Goal: Task Accomplishment & Management: Manage account settings

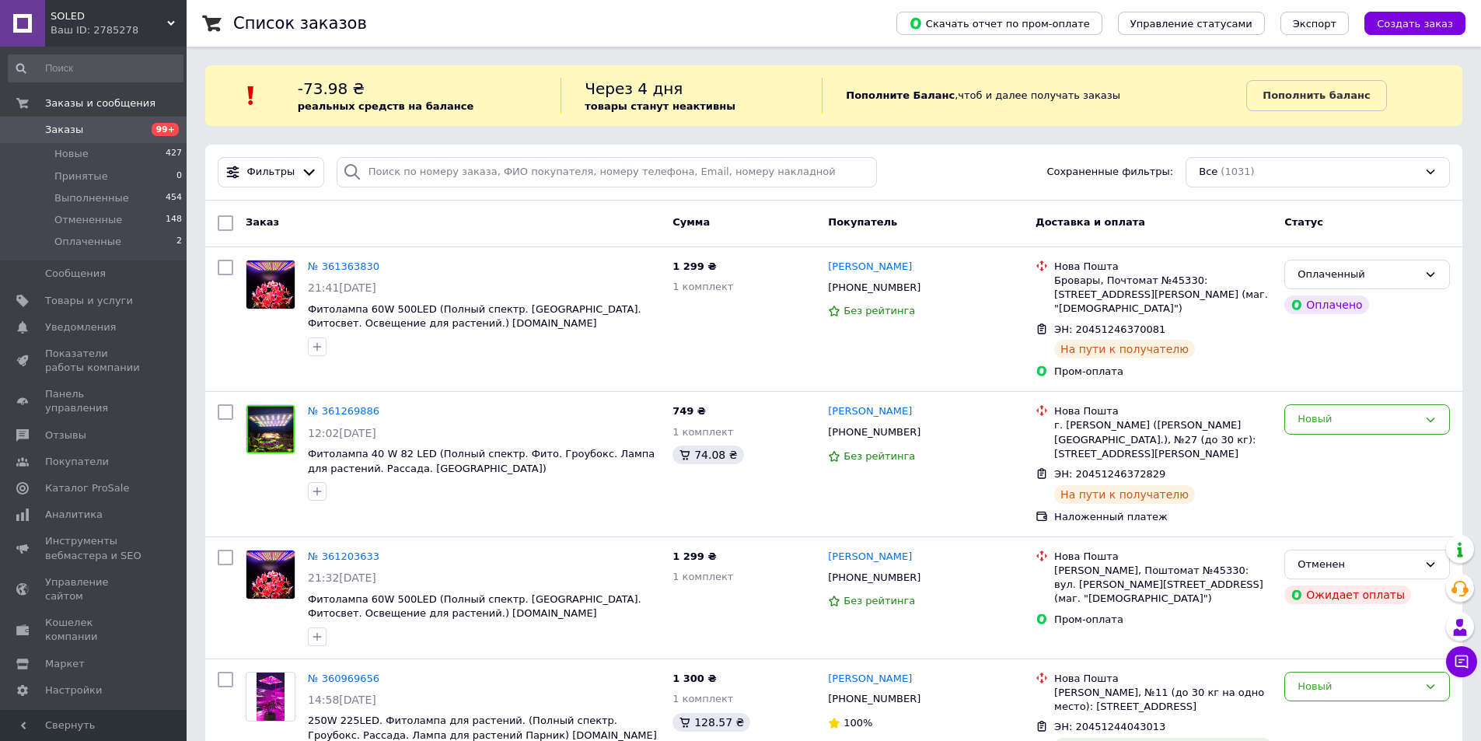
drag, startPoint x: 840, startPoint y: 173, endPoint x: 922, endPoint y: 147, distance: 86.3
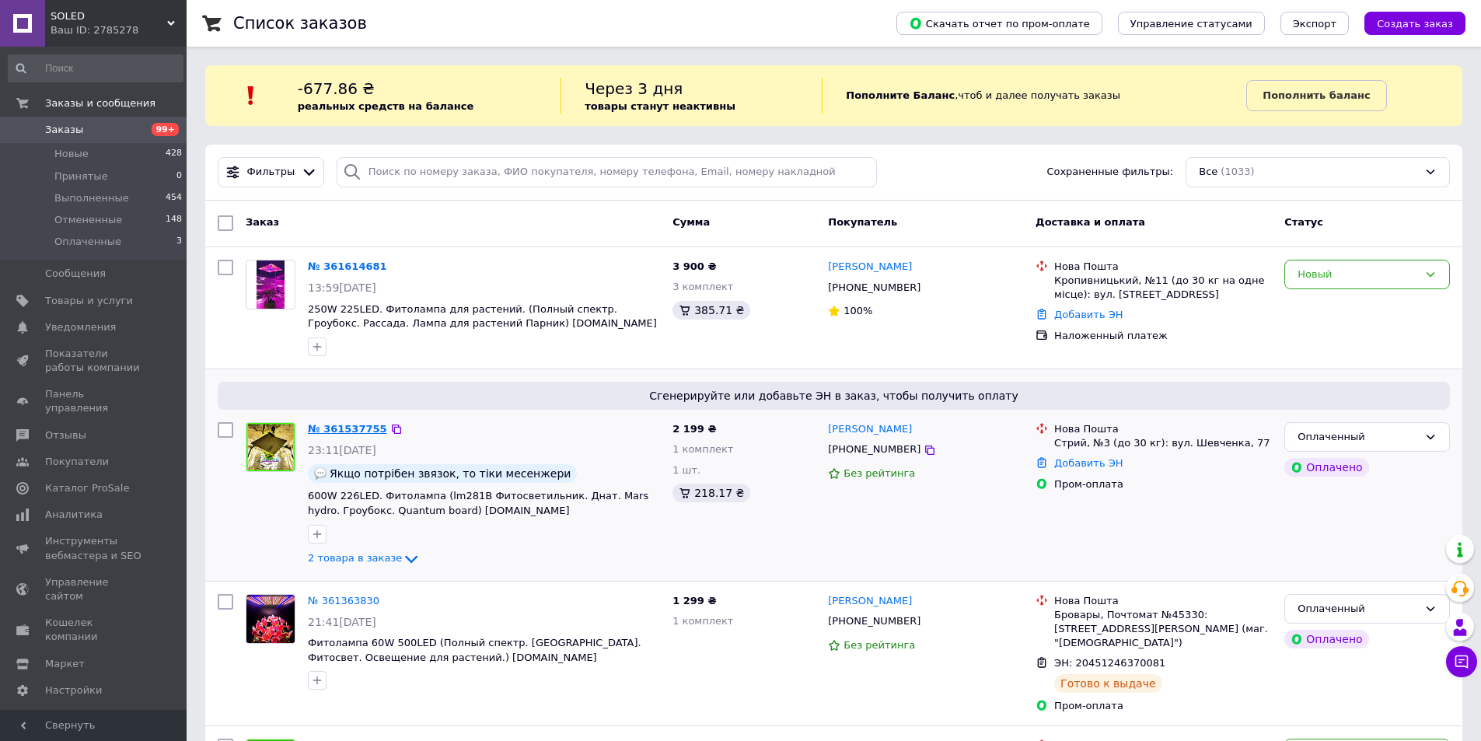
click at [338, 427] on link "№ 361537755" at bounding box center [347, 429] width 79 height 12
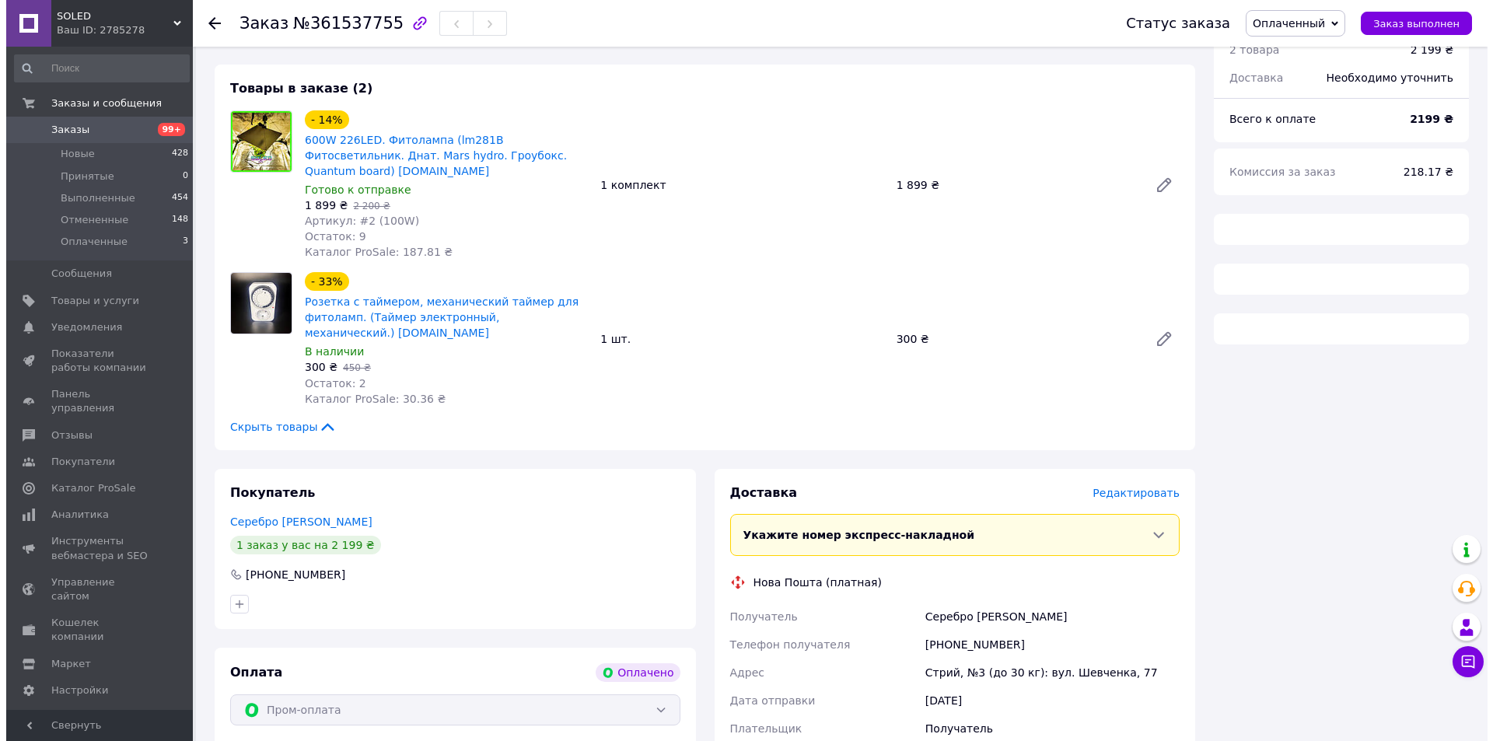
scroll to position [155, 0]
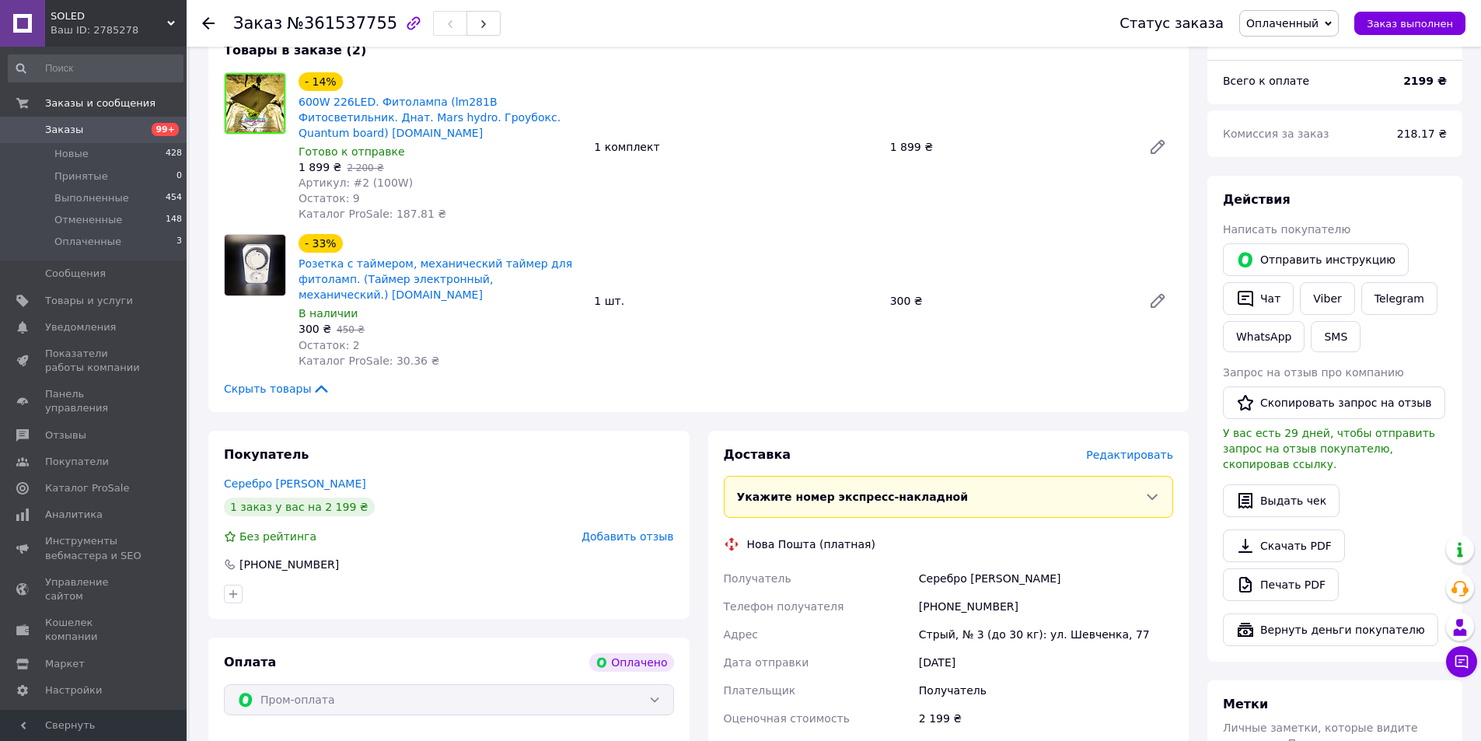
click at [1128, 449] on span "Редактировать" at bounding box center [1129, 455] width 87 height 12
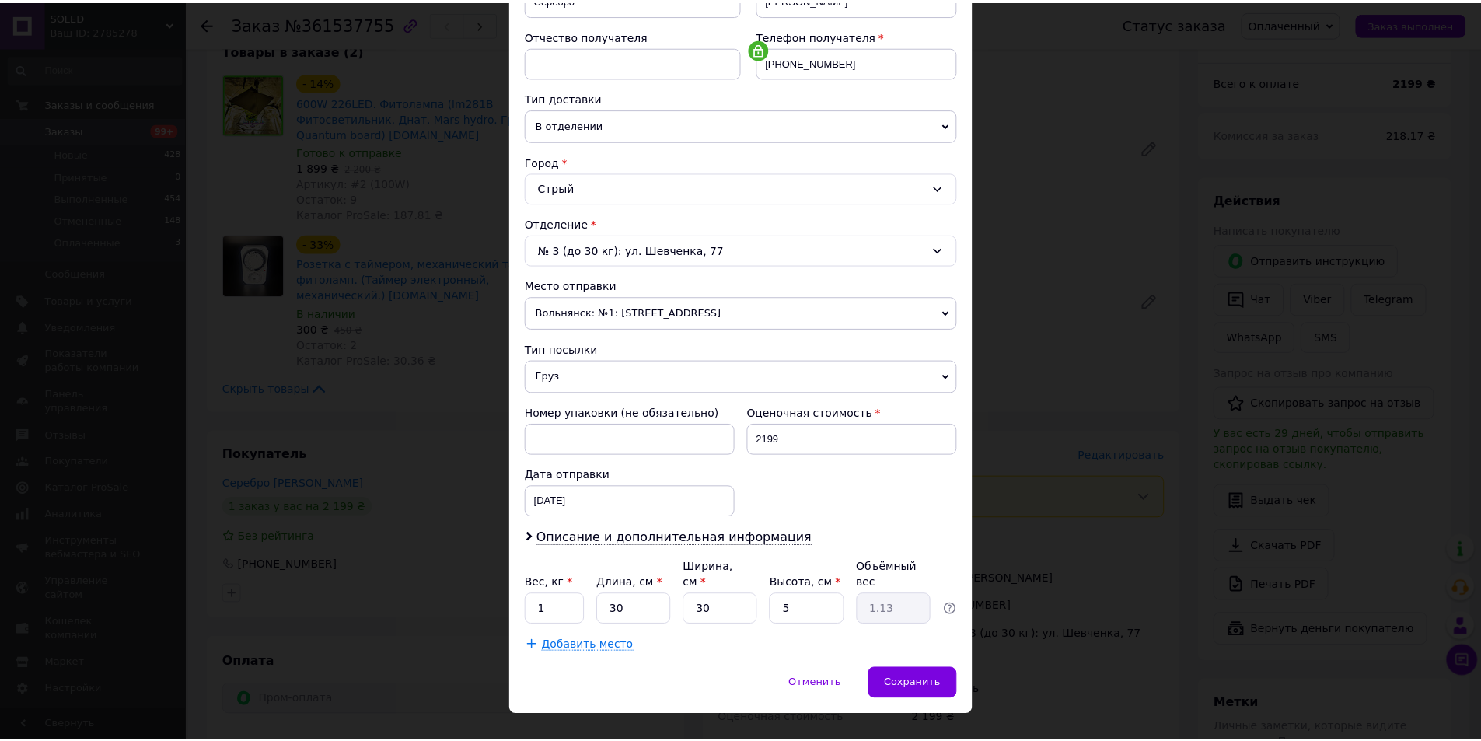
scroll to position [292, 0]
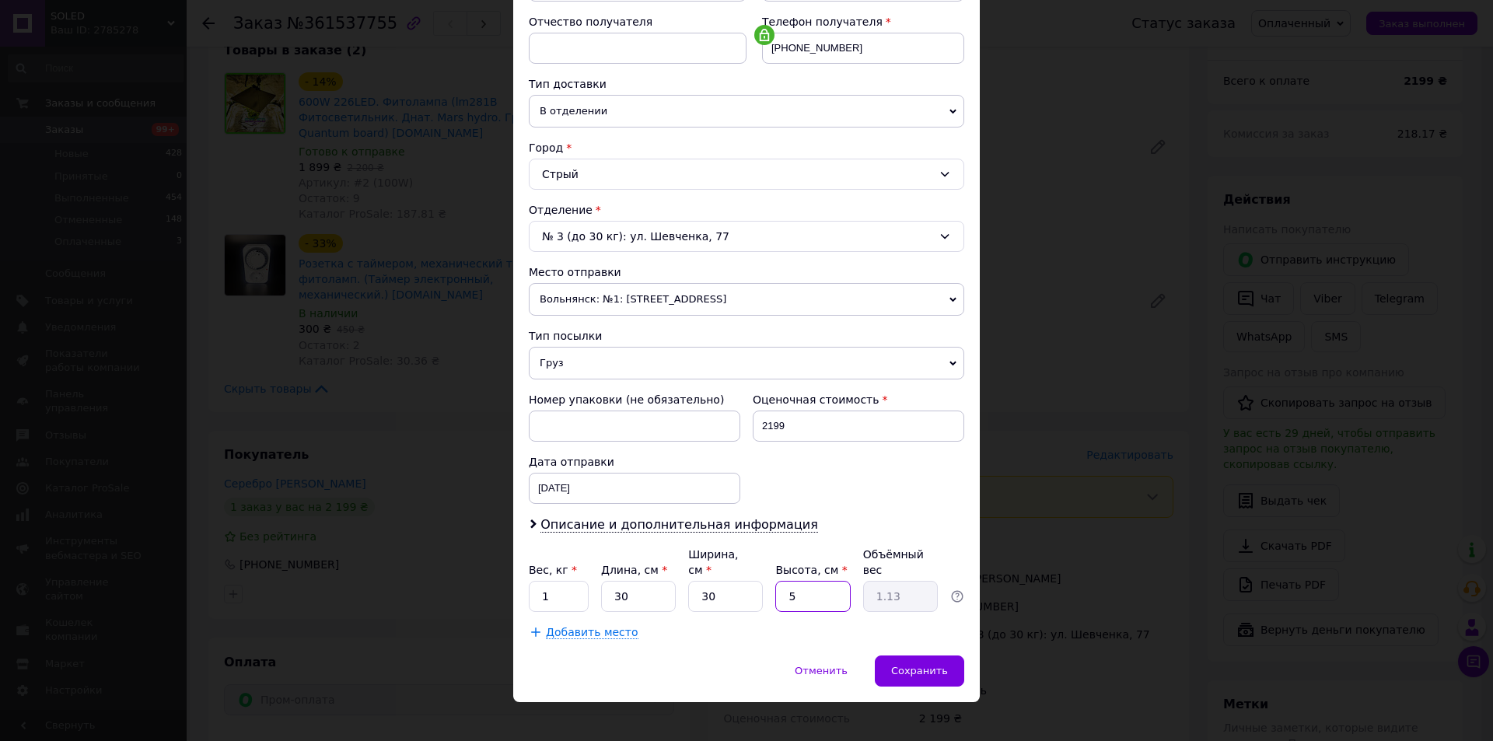
drag, startPoint x: 792, startPoint y: 587, endPoint x: 763, endPoint y: 589, distance: 29.6
click at [763, 589] on div "Вес, кг * 1 Длина, см * 30 Ширина, см * 30 Высота, см * 5 Объёмный вес 1.13" at bounding box center [746, 579] width 435 height 65
type input "6"
type input "1.35"
type input "6"
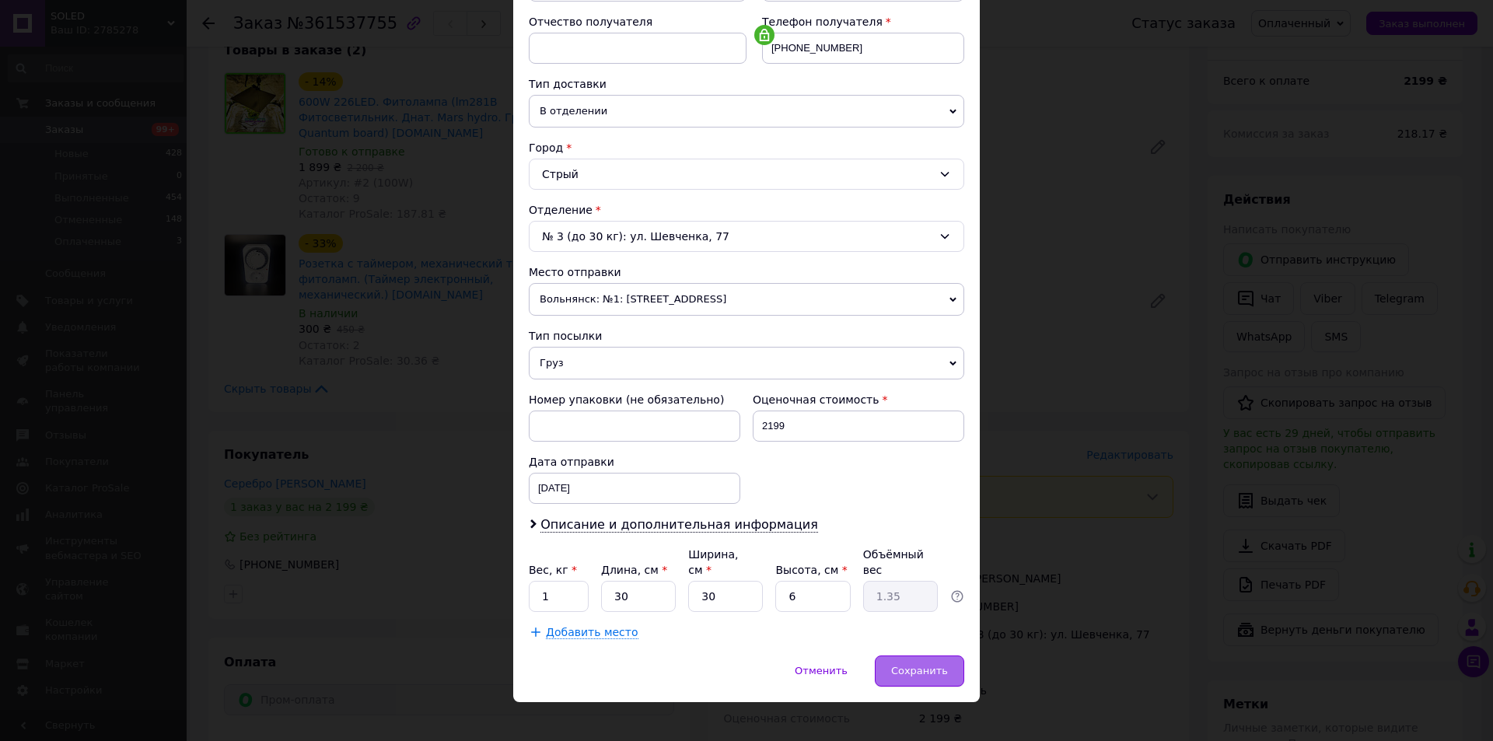
click at [926, 665] on span "Сохранить" at bounding box center [919, 671] width 57 height 12
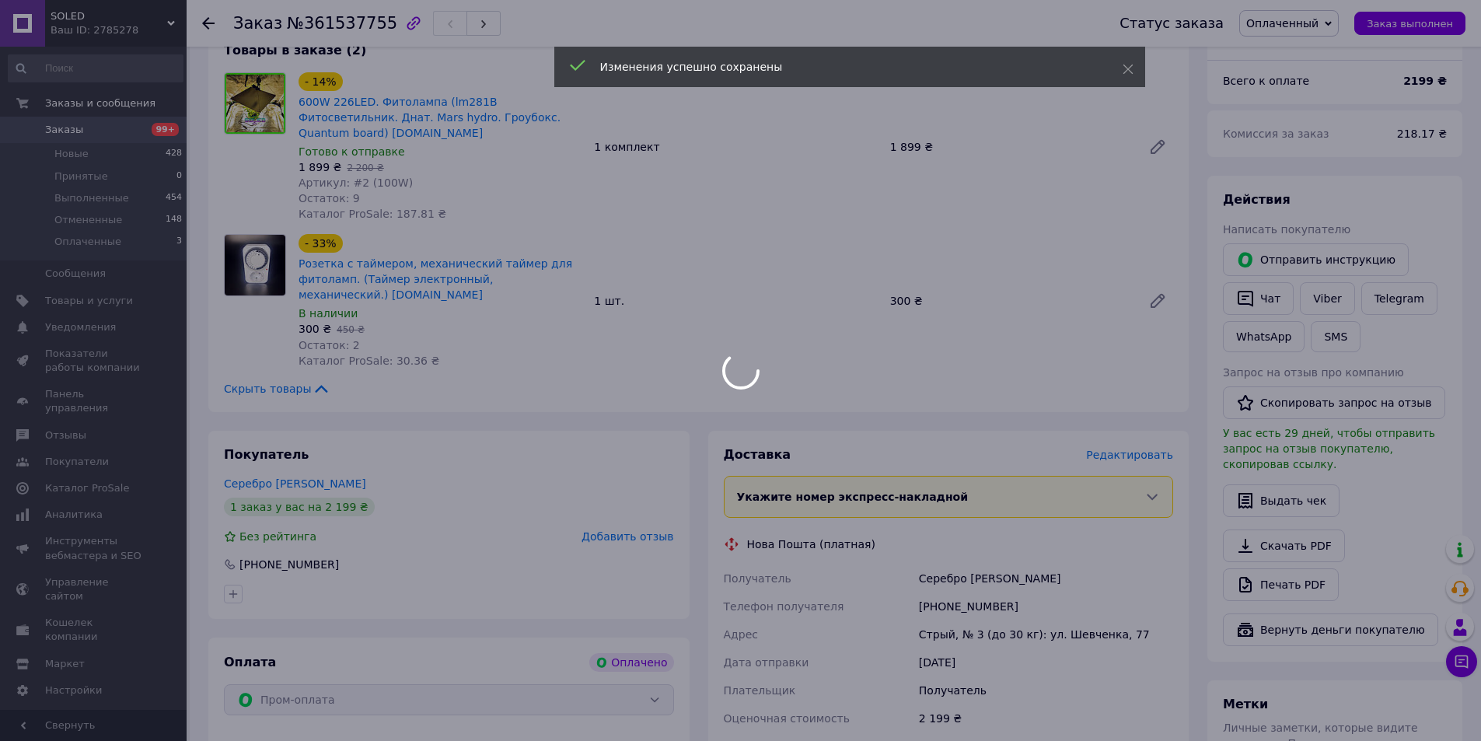
scroll to position [501, 0]
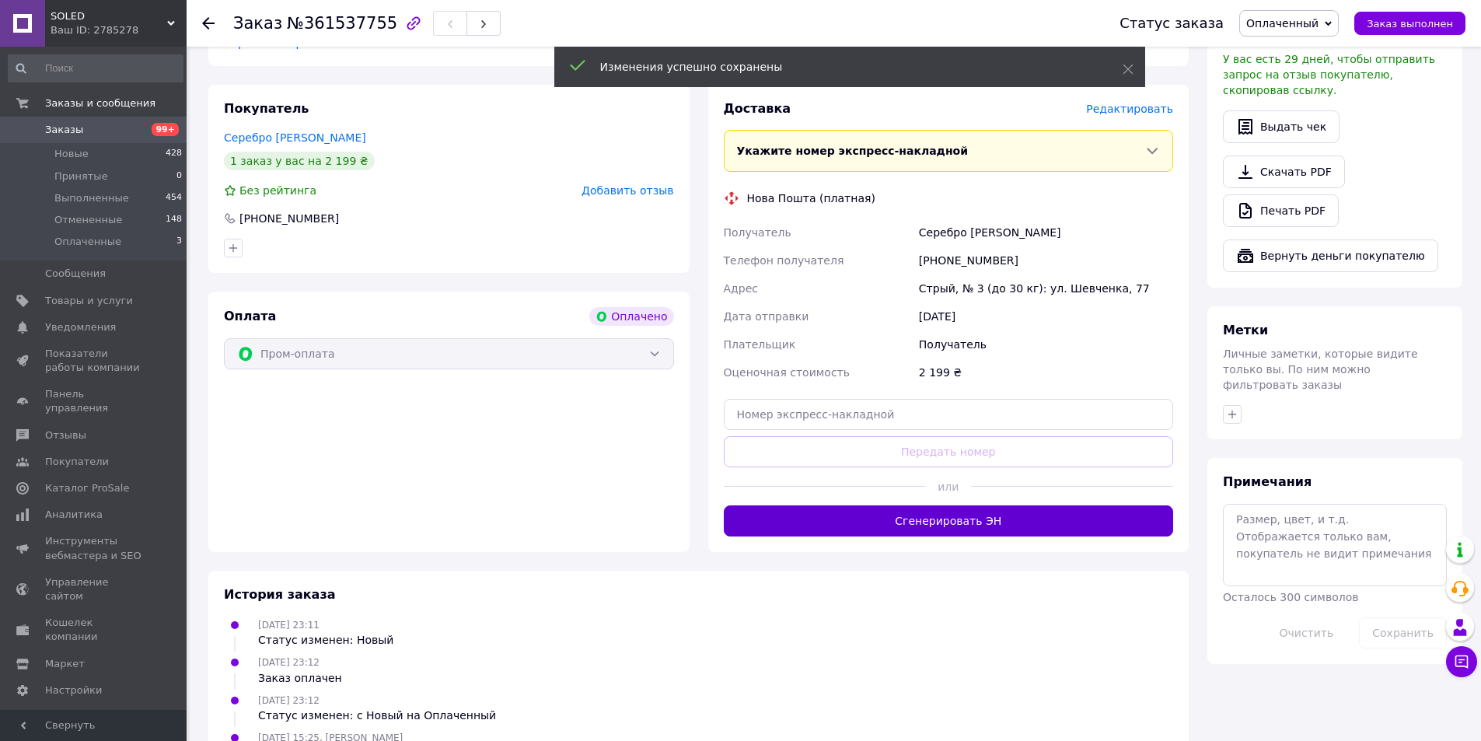
click at [959, 509] on button "Сгенерировать ЭН" at bounding box center [949, 520] width 450 height 31
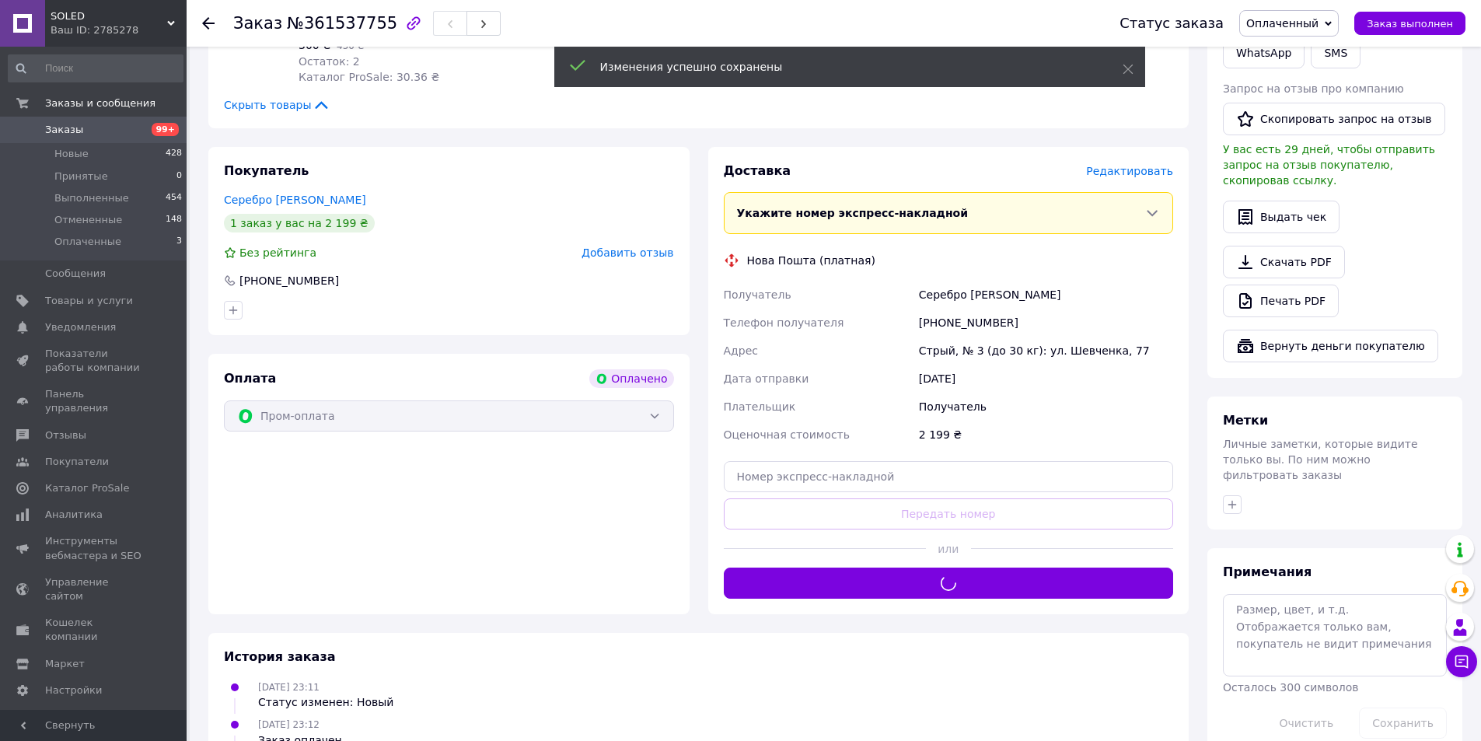
scroll to position [190, 0]
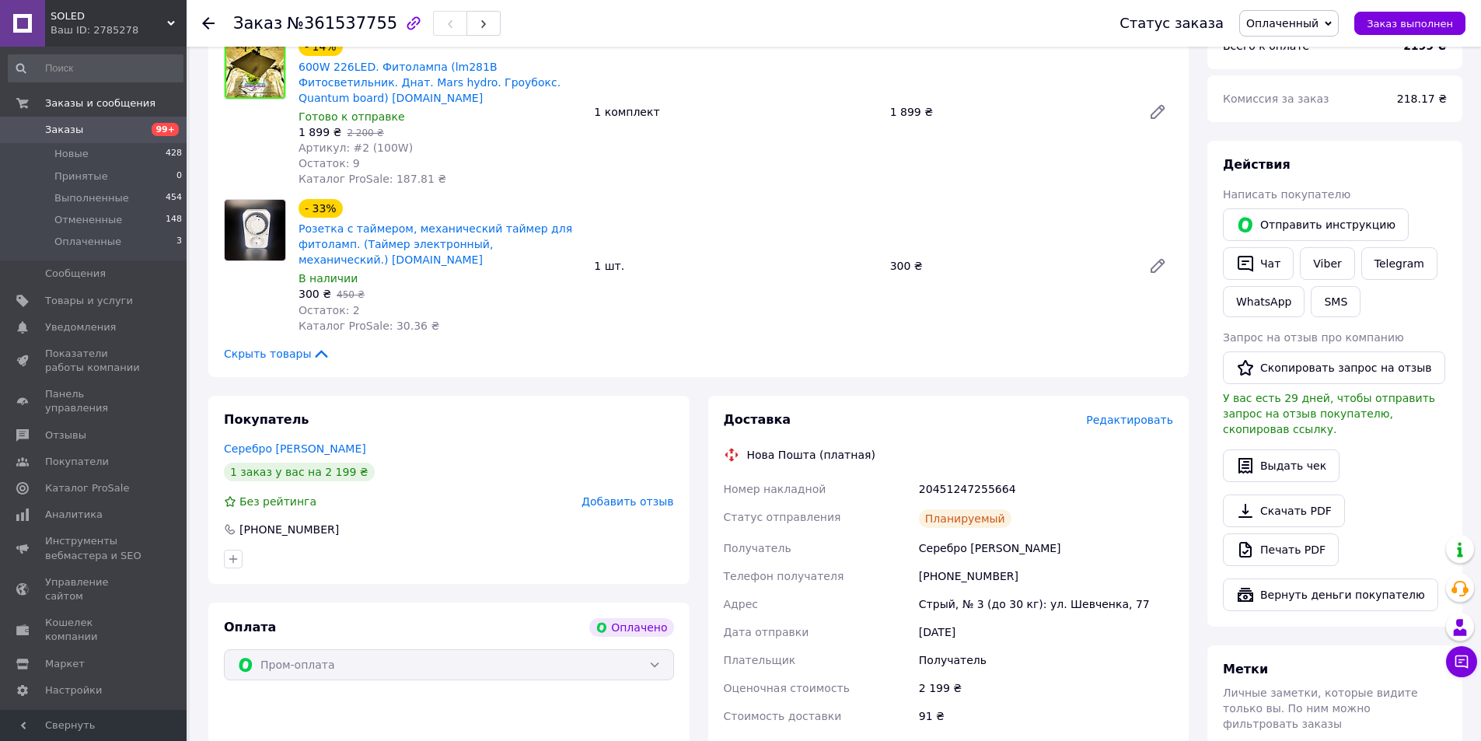
click at [1334, 306] on button "SMS" at bounding box center [1336, 301] width 50 height 31
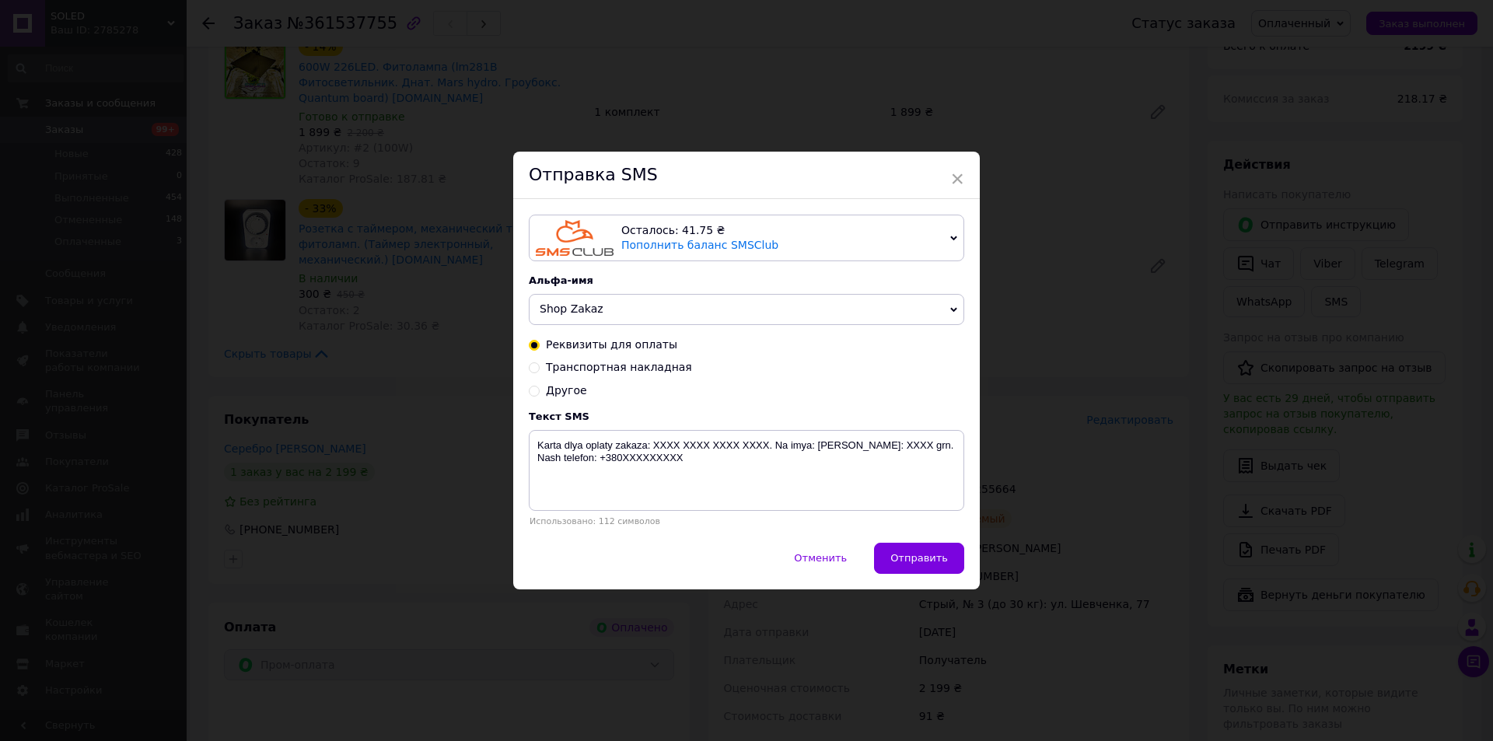
click at [623, 365] on span "Транспортная накладная" at bounding box center [619, 367] width 146 height 12
click at [540, 365] on input "Транспортная накладная" at bounding box center [534, 366] width 11 height 11
radio input "true"
radio input "false"
type textarea "Zakaz otpravlen Novoi Pochtoi. Nakladnaya XXXXXXXXXXXXXX. [PERSON_NAME] telefon…"
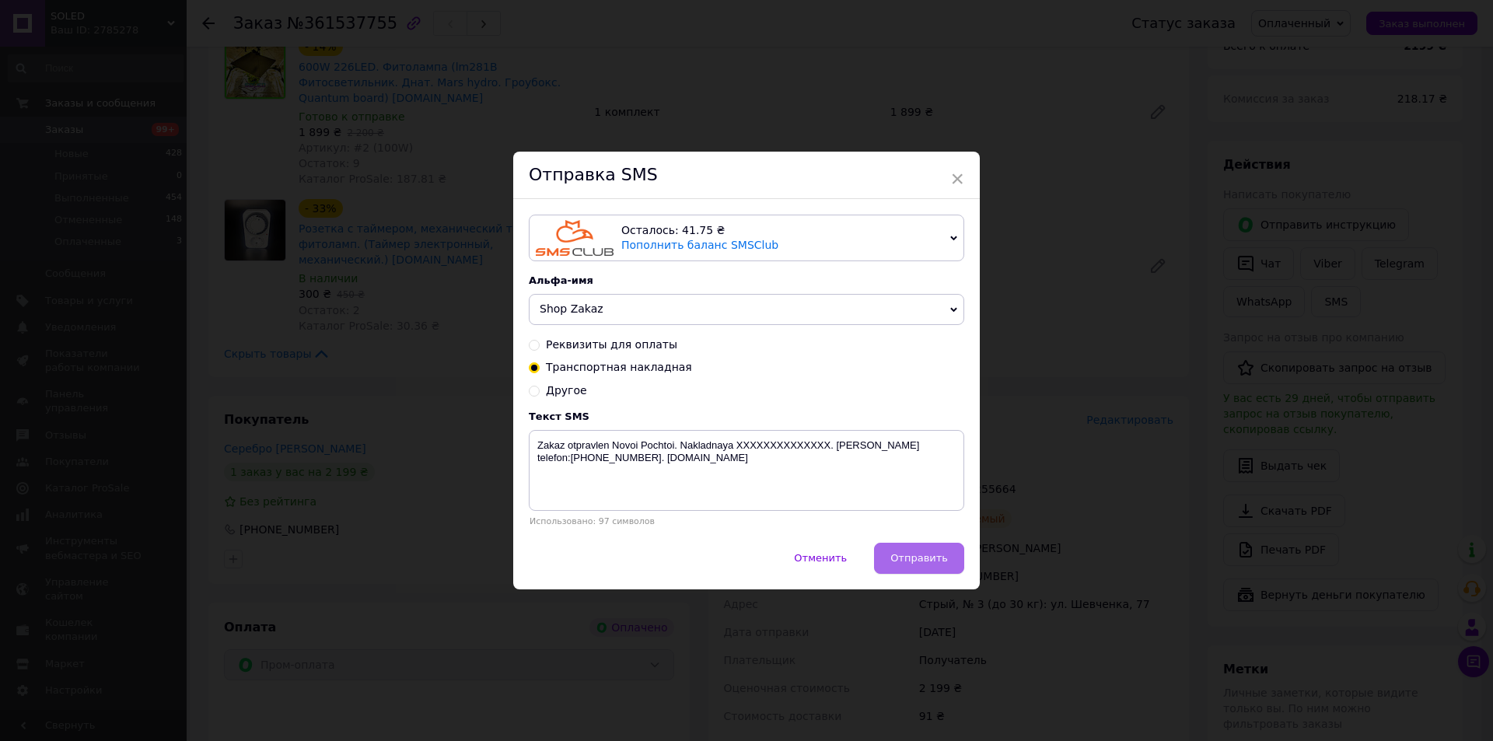
click at [911, 561] on span "Отправить" at bounding box center [919, 558] width 58 height 12
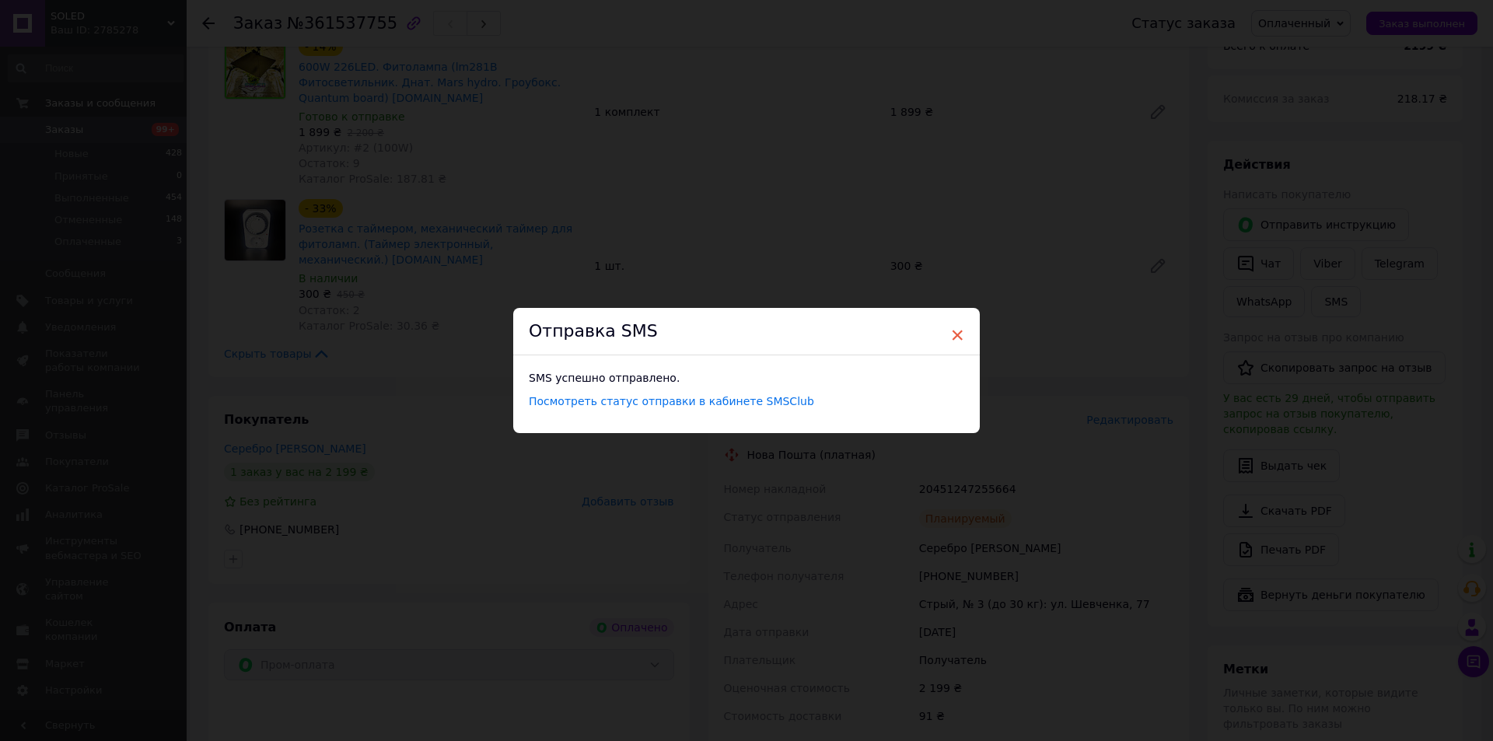
click at [959, 331] on span "×" at bounding box center [957, 335] width 14 height 26
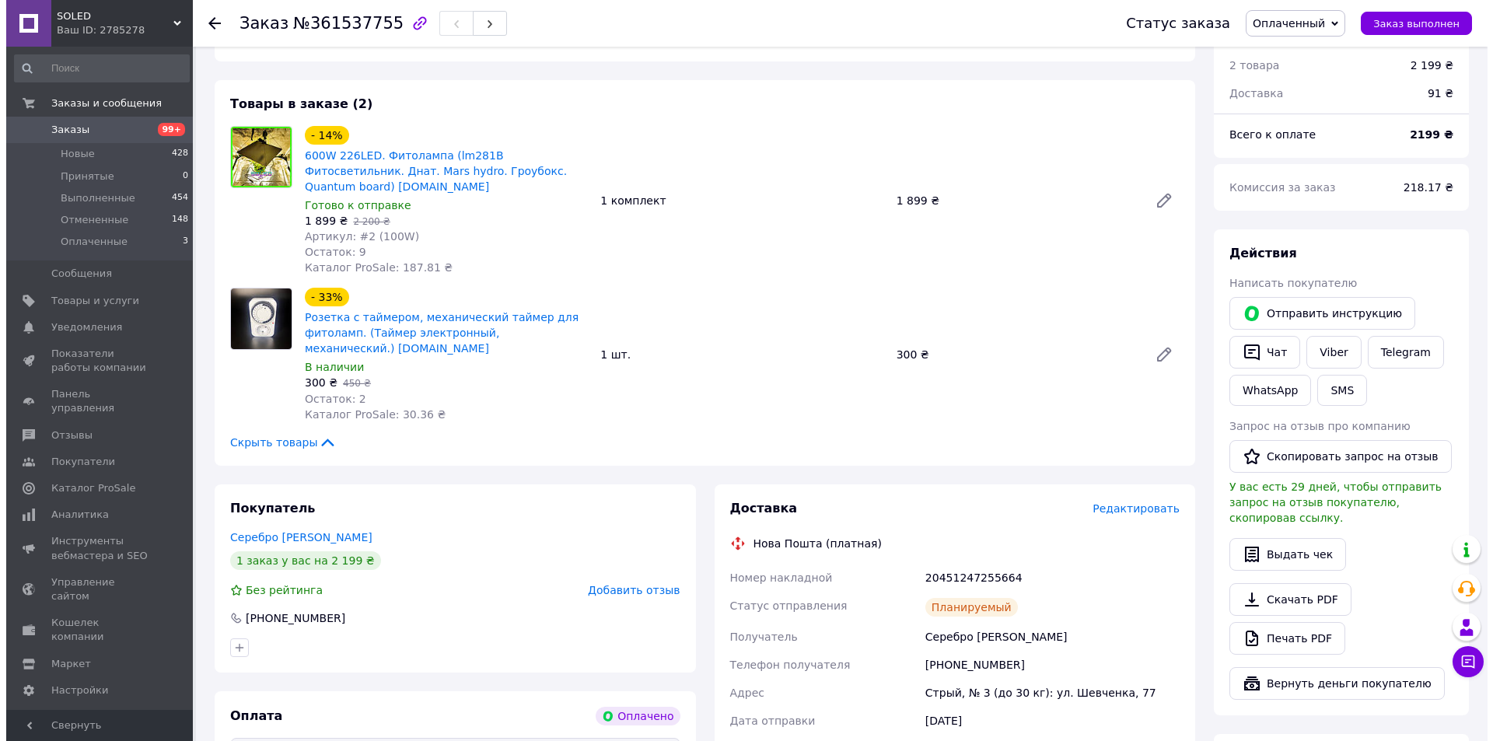
scroll to position [0, 0]
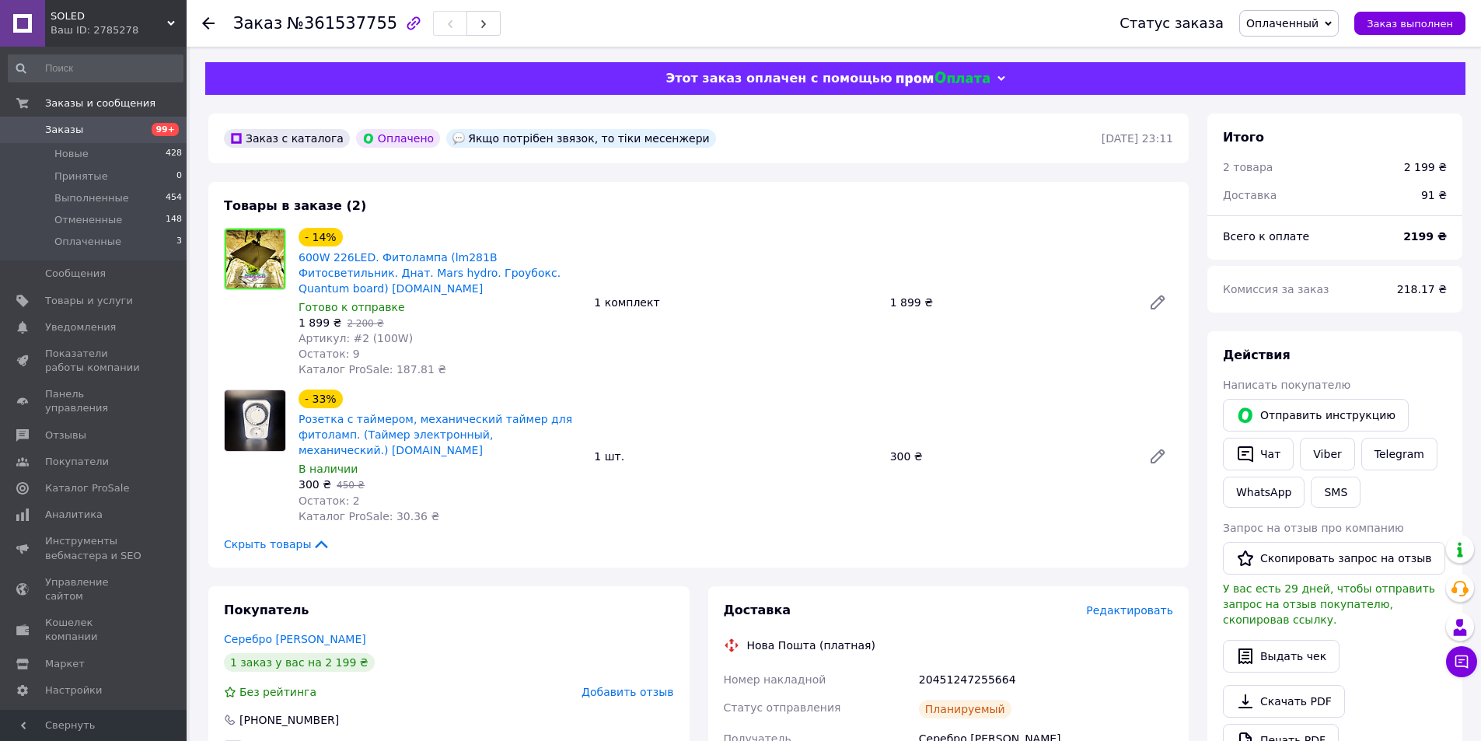
click at [214, 21] on icon at bounding box center [208, 23] width 12 height 12
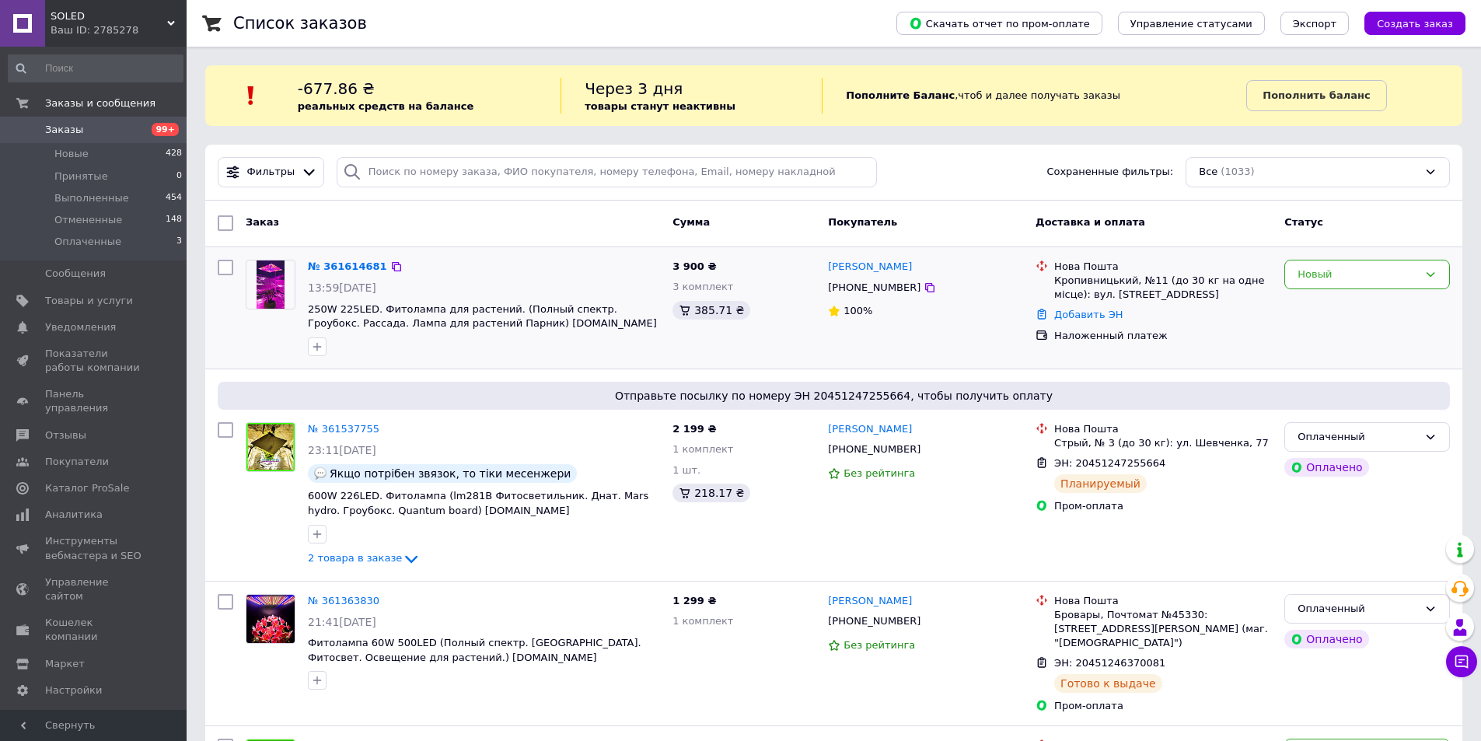
click at [346, 257] on div "№ 361614681 13:59[DATE] 250W 225LED. Фитолампа для растений. (Полный спектр. Гр…" at bounding box center [484, 307] width 365 height 109
click at [344, 266] on link "№ 361614681" at bounding box center [347, 266] width 79 height 12
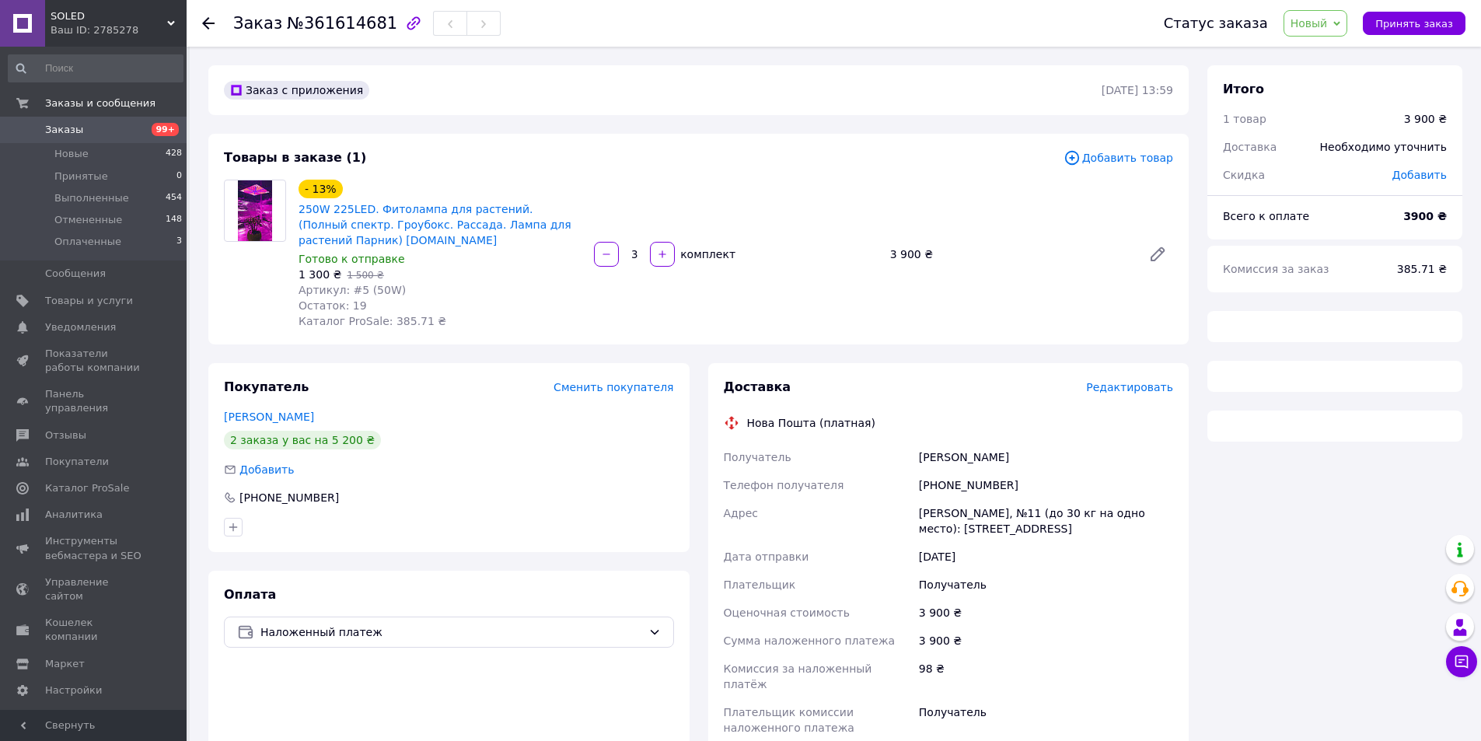
click at [1134, 386] on span "Редактировать" at bounding box center [1129, 387] width 87 height 12
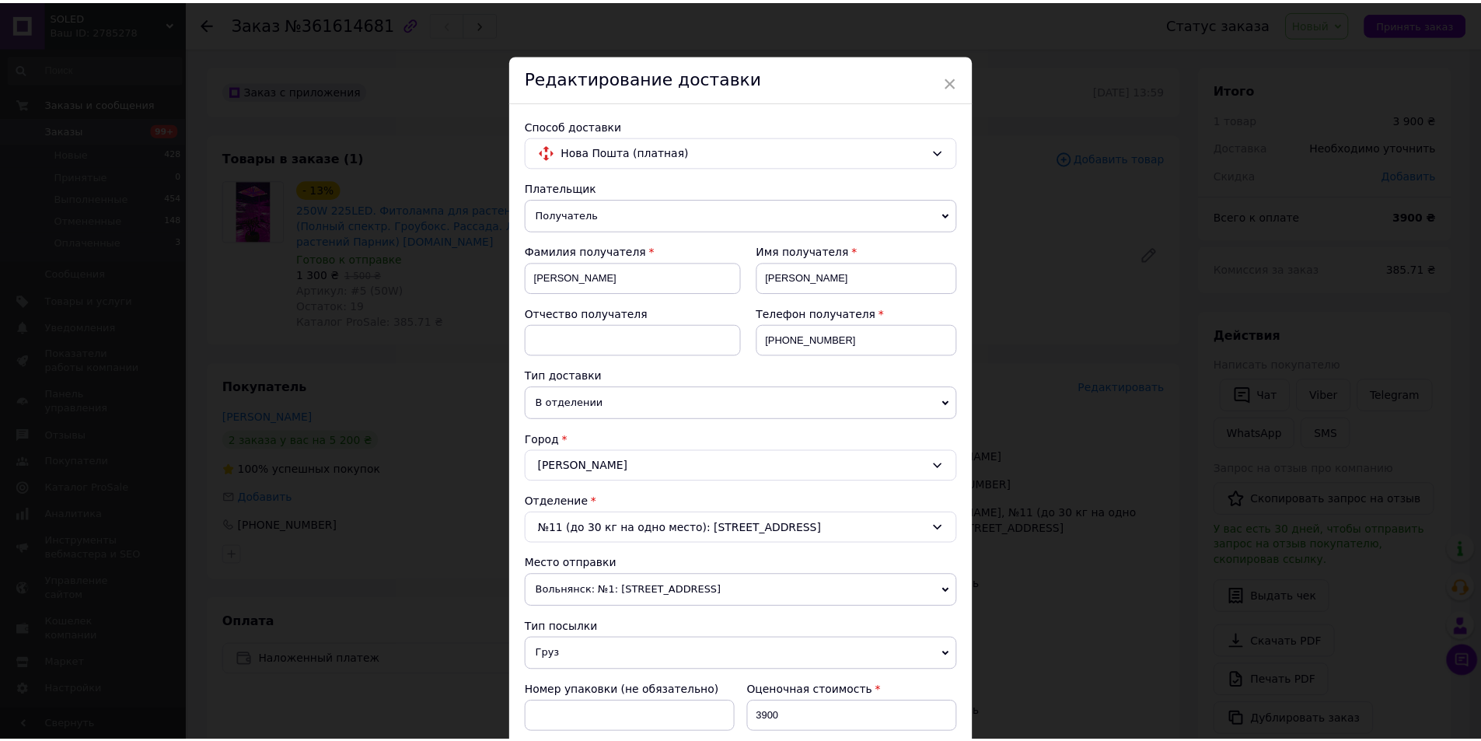
scroll to position [445, 0]
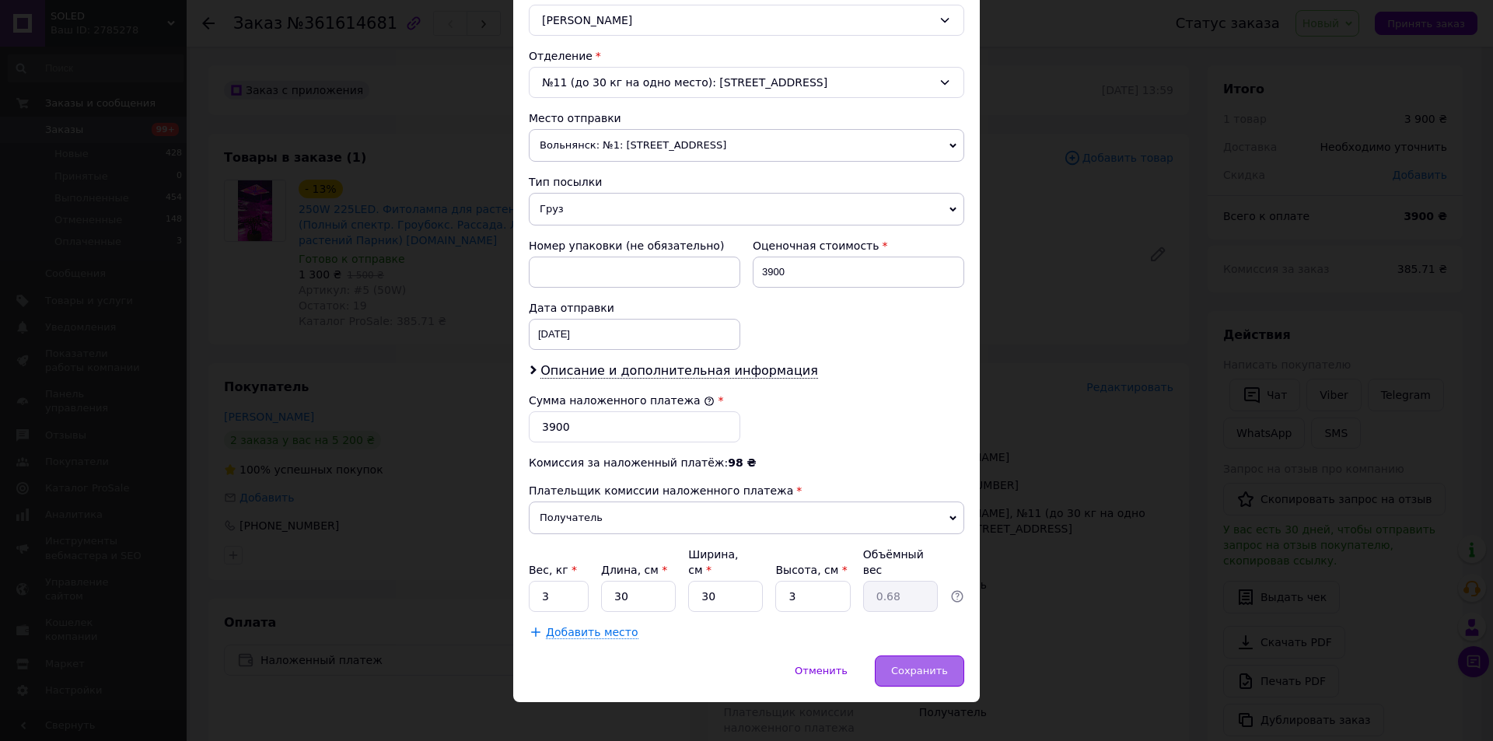
drag, startPoint x: 910, startPoint y: 643, endPoint x: 915, endPoint y: 651, distance: 9.5
click at [912, 655] on div "Сохранить" at bounding box center [919, 670] width 89 height 31
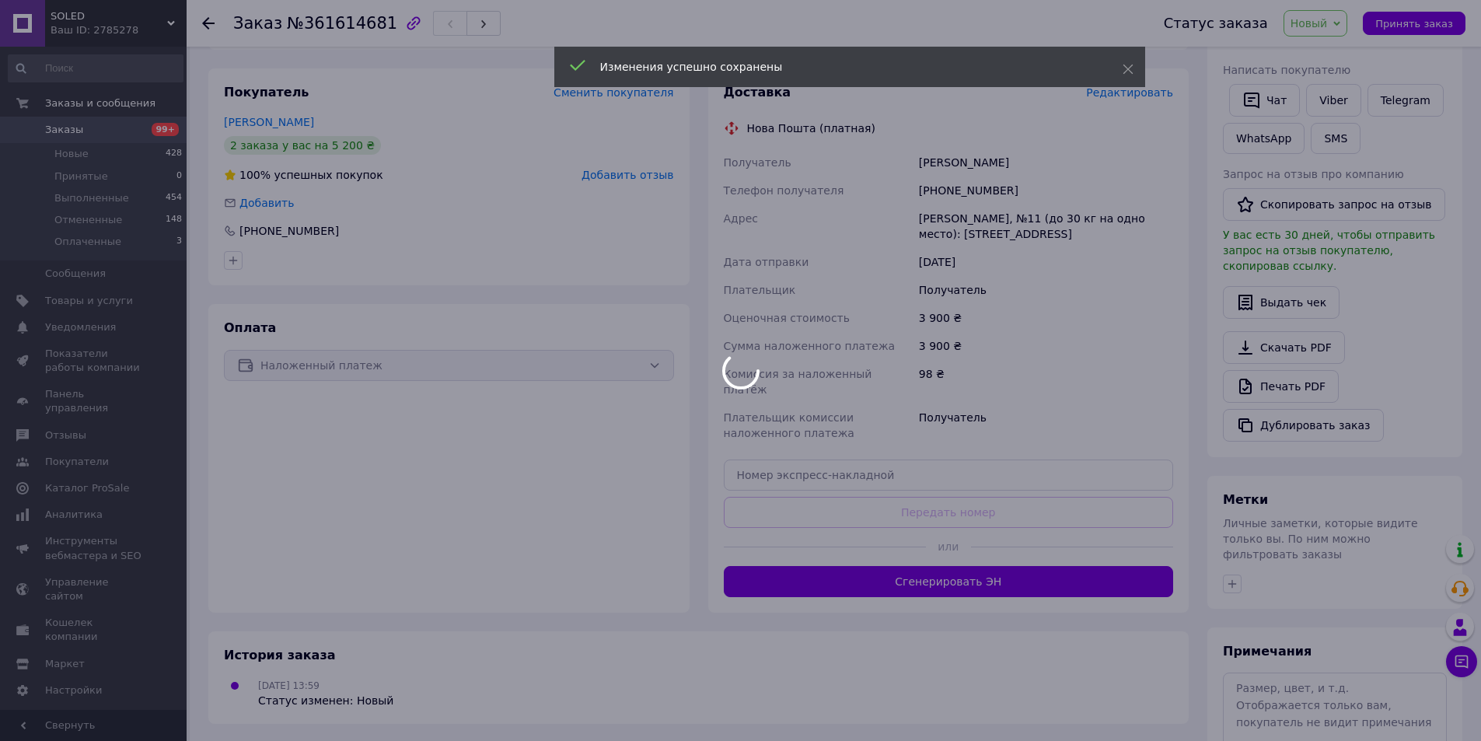
scroll to position [311, 0]
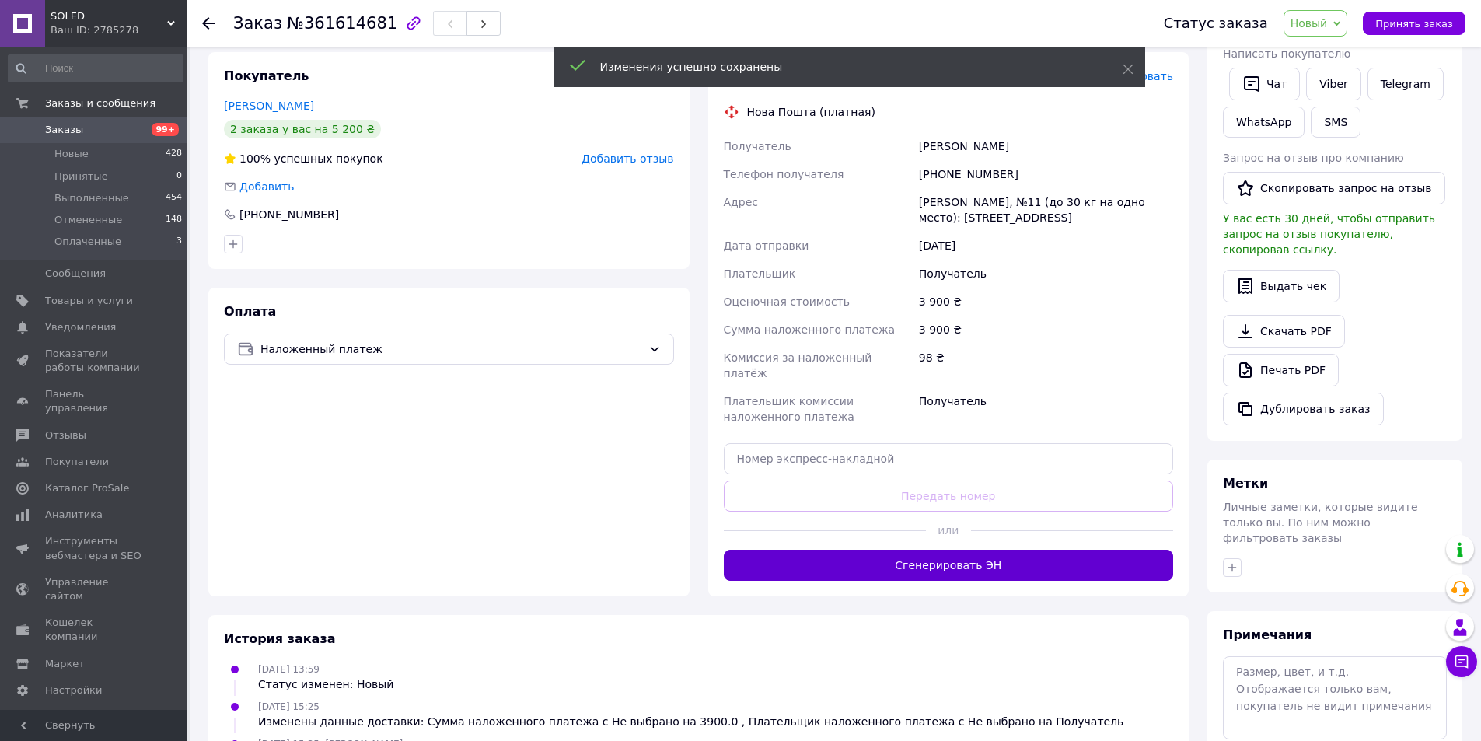
click at [1037, 550] on button "Сгенерировать ЭН" at bounding box center [949, 565] width 450 height 31
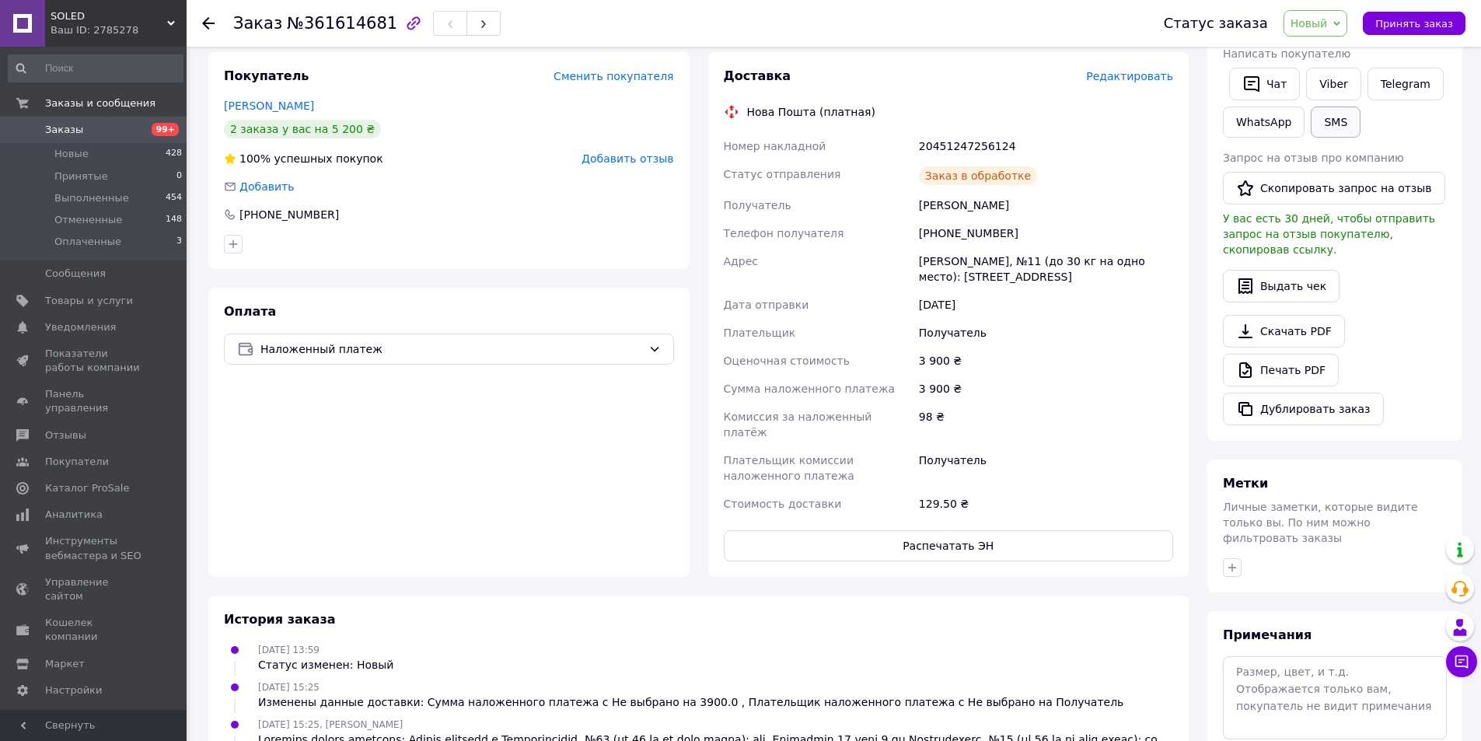
click at [1331, 125] on button "SMS" at bounding box center [1336, 122] width 50 height 31
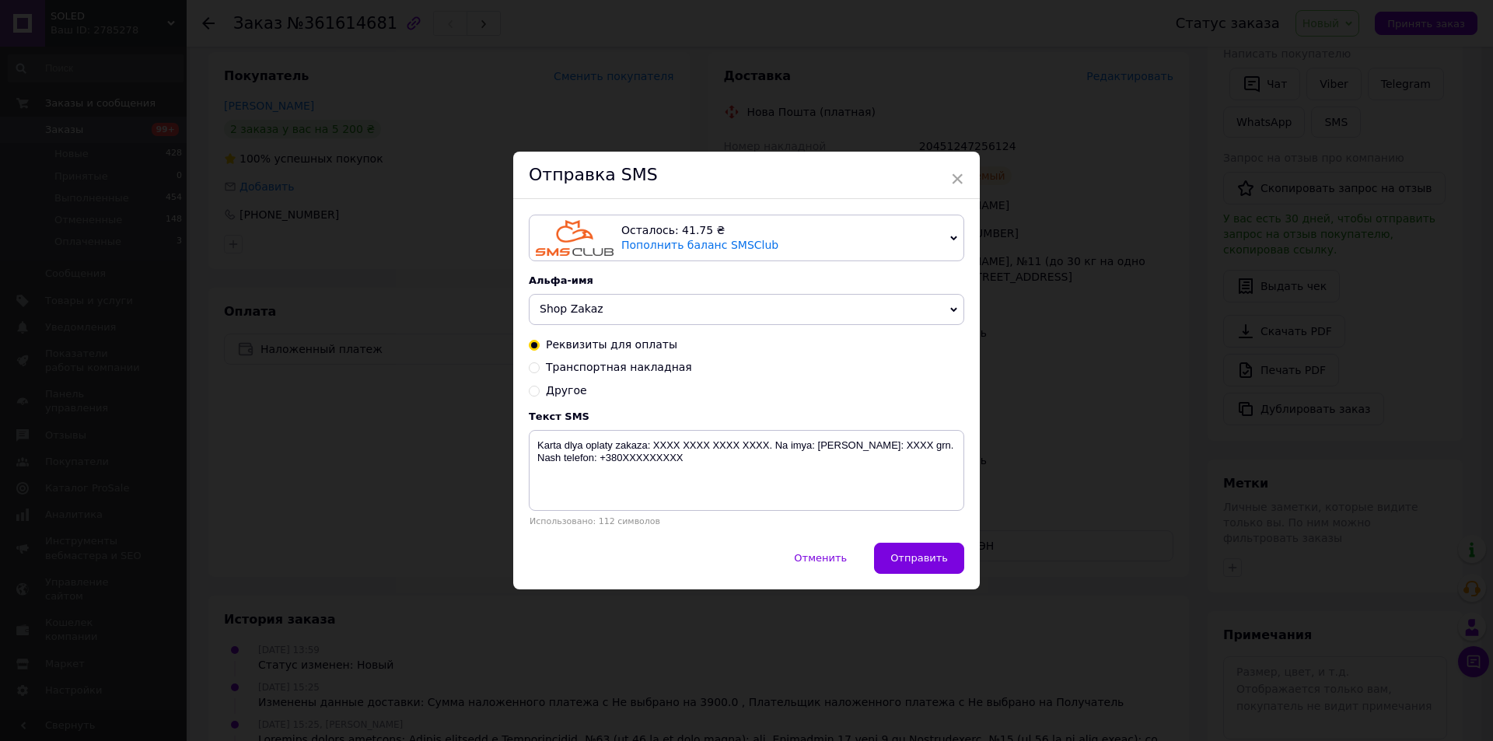
click at [624, 368] on span "Транспортная накладная" at bounding box center [619, 367] width 146 height 12
click at [540, 368] on input "Транспортная накладная" at bounding box center [534, 366] width 11 height 11
radio input "true"
radio input "false"
type textarea "Zakaz otpravlen Novoi Pochtoi. Nakladnaya XXXXXXXXXXXXXX. [PERSON_NAME] telefon…"
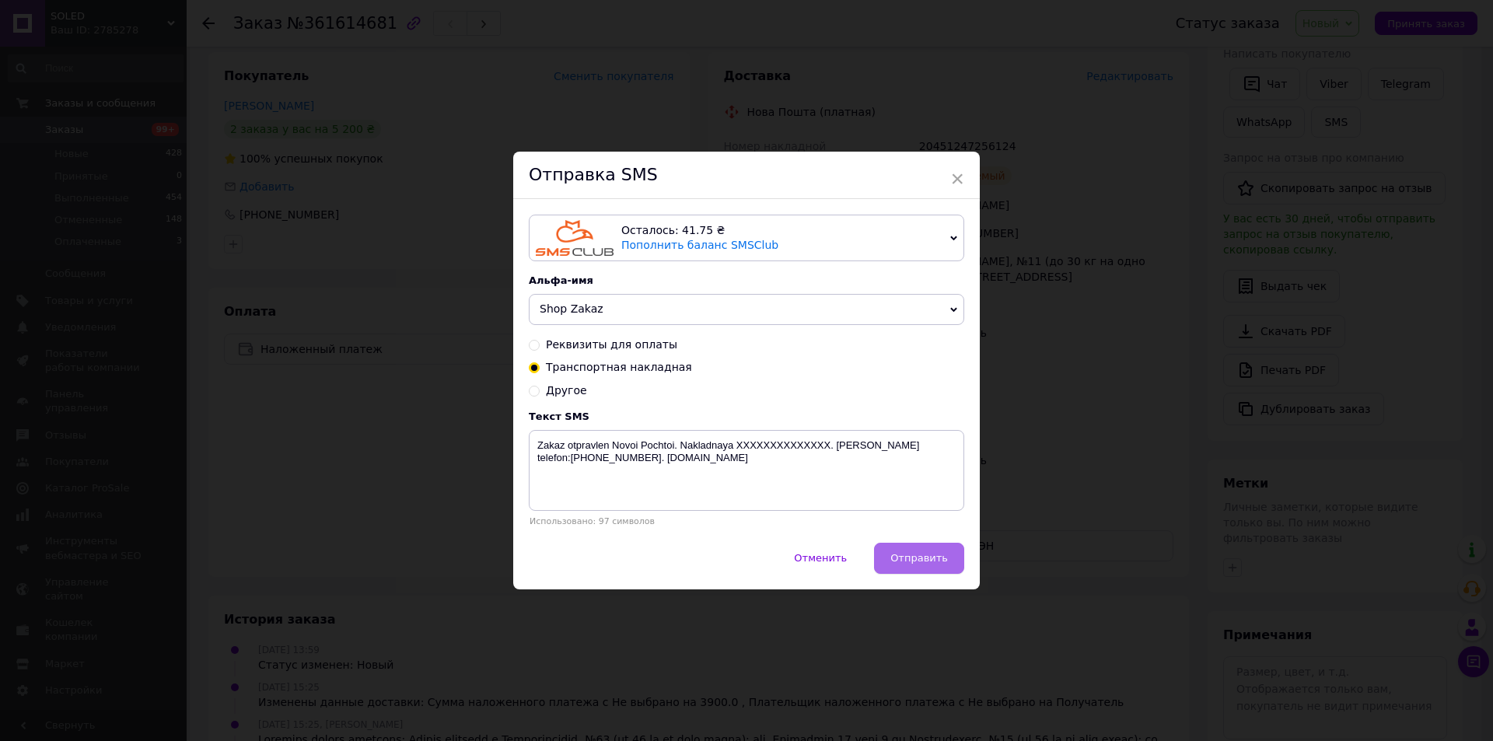
click at [880, 561] on div "Отменить   Отправить" at bounding box center [746, 566] width 466 height 47
click at [898, 557] on span "Отправить" at bounding box center [919, 558] width 58 height 12
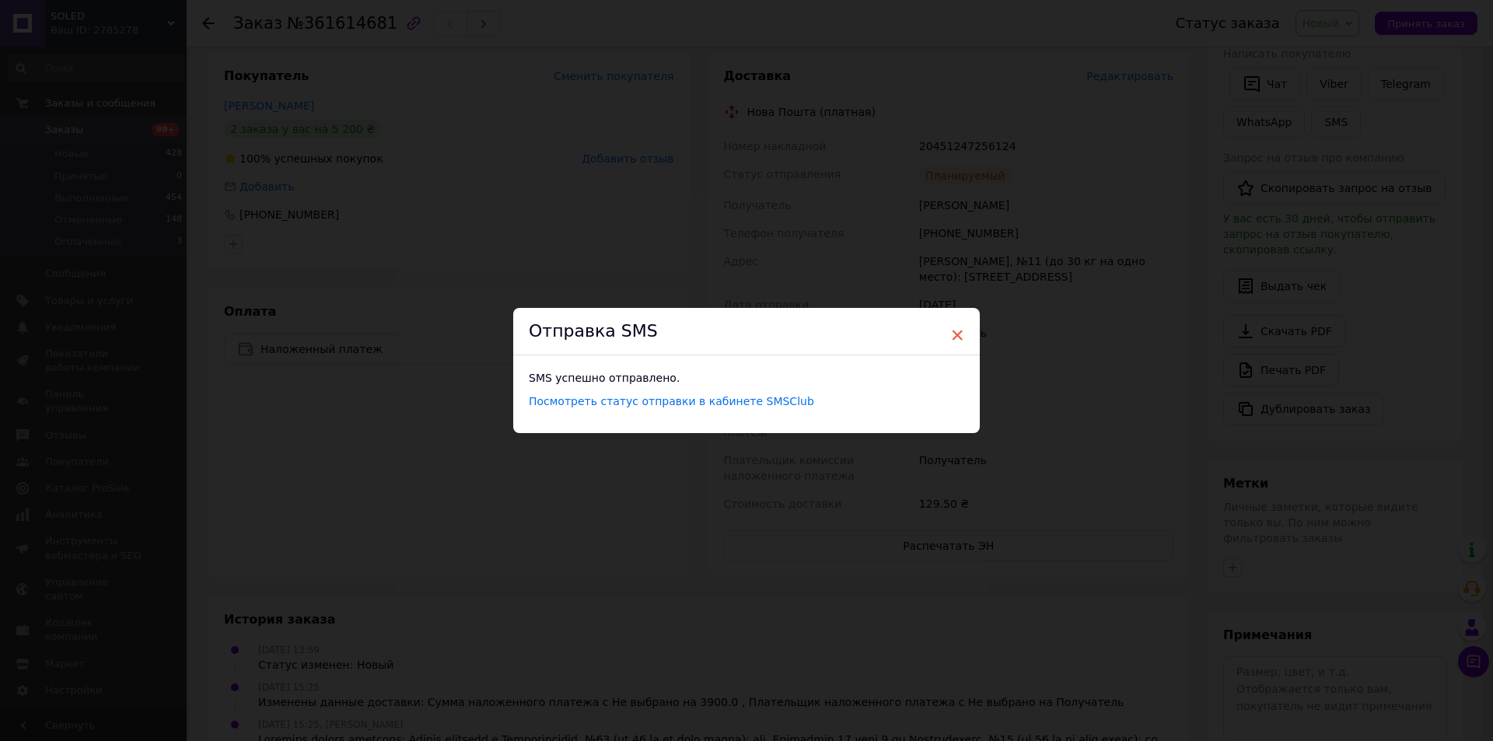
click at [961, 331] on span "×" at bounding box center [957, 335] width 14 height 26
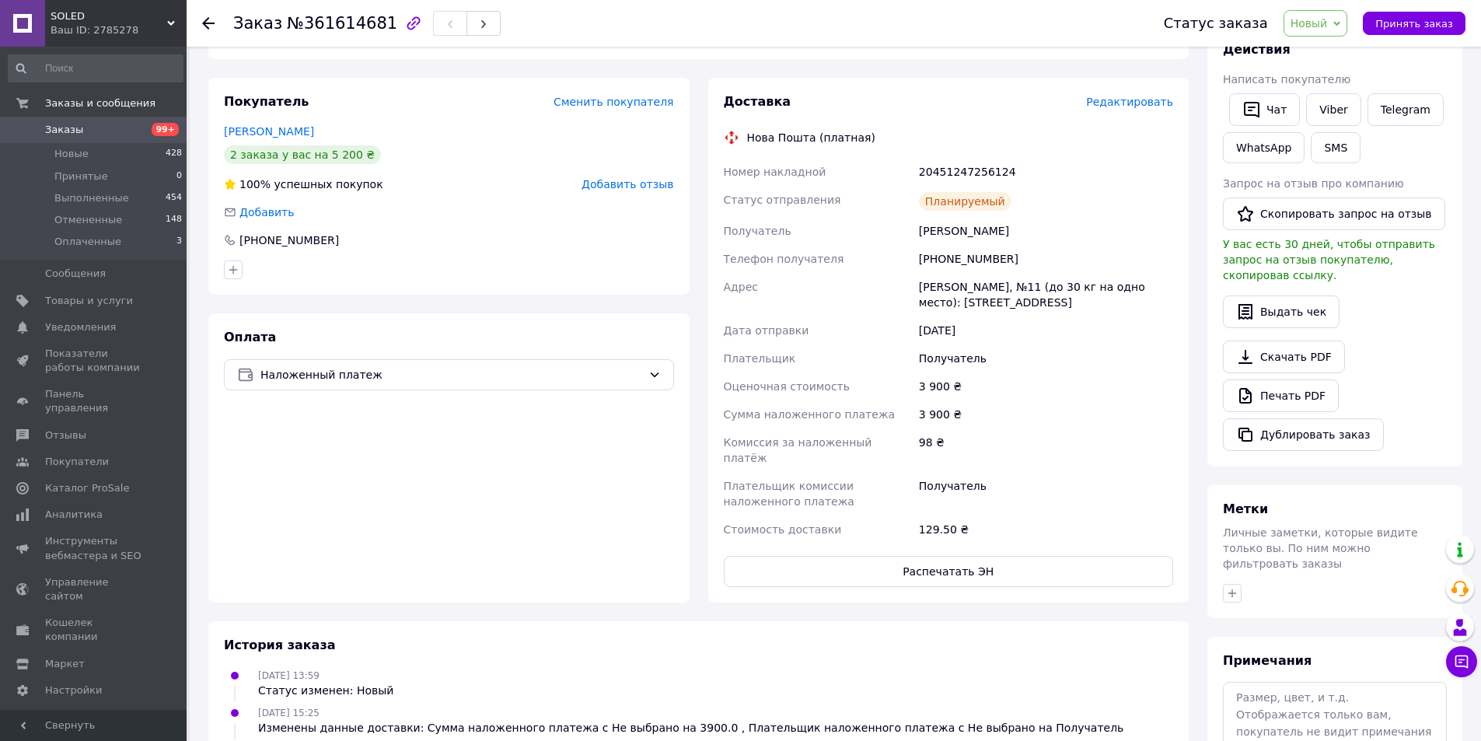
scroll to position [0, 0]
